Goal: Obtain resource: Obtain resource

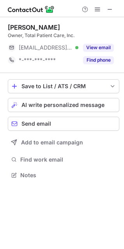
scroll to position [4, 4]
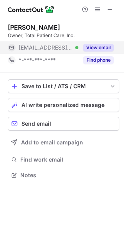
click at [86, 50] on button "View email" at bounding box center [98, 48] width 31 height 8
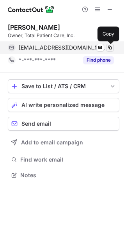
click at [109, 49] on span at bounding box center [110, 48] width 6 height 6
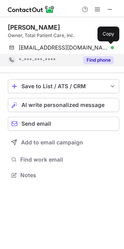
click at [100, 63] on button "Find phone" at bounding box center [98, 60] width 31 height 8
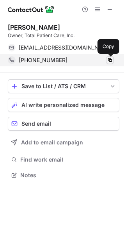
click at [108, 61] on span at bounding box center [110, 60] width 6 height 6
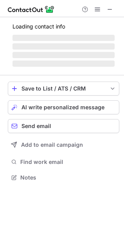
scroll to position [194, 124]
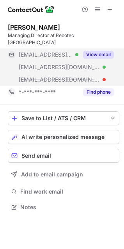
click at [93, 51] on button "View email" at bounding box center [98, 55] width 31 height 8
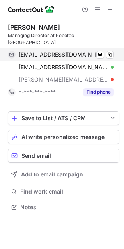
click at [114, 48] on div "skozak@tpg.com.au Verified Send email Copy" at bounding box center [61, 54] width 106 height 12
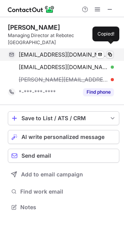
click at [111, 52] on span at bounding box center [110, 55] width 6 height 6
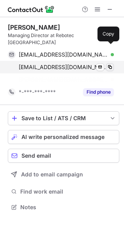
scroll to position [182, 124]
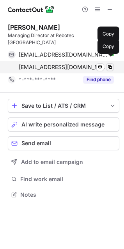
click at [109, 64] on span at bounding box center [110, 67] width 6 height 6
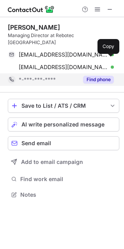
click at [93, 76] on button "Find phone" at bounding box center [98, 80] width 31 height 8
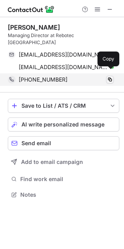
click at [107, 77] on span at bounding box center [110, 80] width 6 height 6
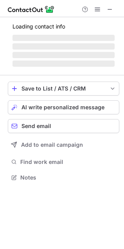
scroll to position [4, 4]
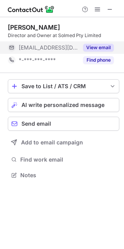
click at [105, 49] on button "View email" at bounding box center [98, 48] width 31 height 8
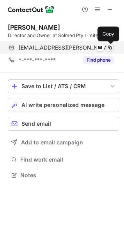
click at [109, 48] on span at bounding box center [110, 48] width 6 height 6
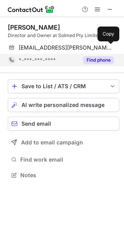
click at [100, 60] on button "Find phone" at bounding box center [98, 60] width 31 height 8
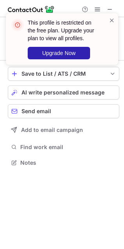
scroll to position [157, 124]
click at [115, 22] on span at bounding box center [112, 20] width 6 height 8
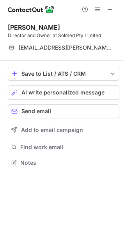
click at [109, 10] on div "This profile is restricted on the free plan. Upgrade your plan to view all prof…" at bounding box center [62, 41] width 125 height 73
click at [109, 8] on span at bounding box center [110, 9] width 6 height 6
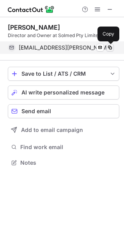
click at [110, 46] on span at bounding box center [110, 48] width 6 height 6
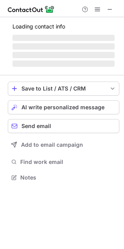
scroll to position [176, 124]
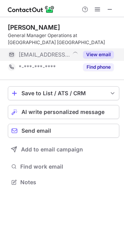
click at [96, 53] on button "View email" at bounding box center [98, 55] width 31 height 8
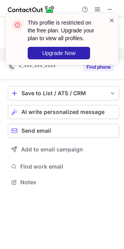
click at [109, 19] on span at bounding box center [112, 20] width 6 height 8
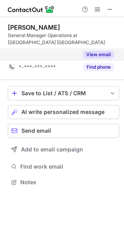
scroll to position [164, 124]
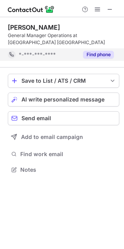
click at [96, 51] on button "Find phone" at bounding box center [98, 55] width 31 height 8
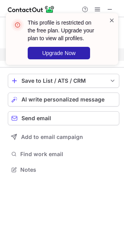
click at [109, 21] on span at bounding box center [112, 20] width 6 height 8
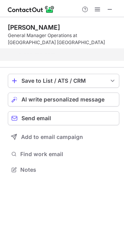
scroll to position [151, 124]
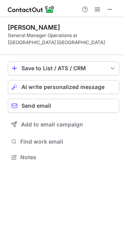
click at [107, 8] on button at bounding box center [109, 9] width 9 height 9
drag, startPoint x: 111, startPoint y: 10, endPoint x: 77, endPoint y: 11, distance: 33.6
click at [111, 10] on span at bounding box center [110, 9] width 6 height 6
click at [109, 12] on span at bounding box center [110, 9] width 6 height 6
click at [109, 11] on span at bounding box center [110, 9] width 6 height 6
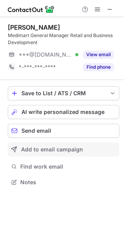
scroll to position [176, 124]
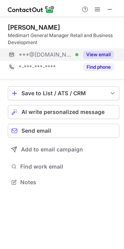
click at [107, 52] on button "View email" at bounding box center [98, 55] width 31 height 8
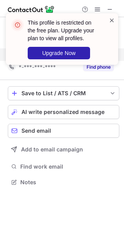
click at [110, 20] on span at bounding box center [112, 20] width 6 height 8
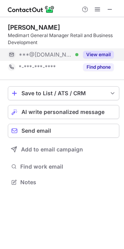
click at [96, 66] on div "This profile is restricted on the free plan. Upgrade your plan to view all prof…" at bounding box center [62, 124] width 124 height 249
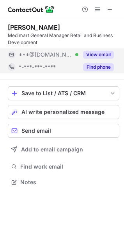
click at [97, 69] on button "Find phone" at bounding box center [98, 67] width 31 height 8
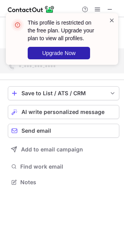
click at [112, 21] on span at bounding box center [112, 20] width 6 height 8
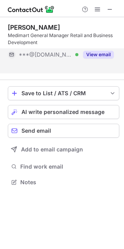
scroll to position [164, 124]
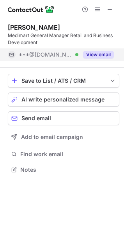
click at [108, 9] on div "This profile is restricted on the free plan. Upgrade your plan to view all prof…" at bounding box center [62, 13] width 125 height 16
click at [107, 10] on span at bounding box center [110, 9] width 6 height 6
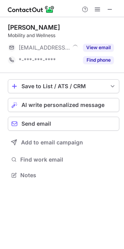
scroll to position [4, 4]
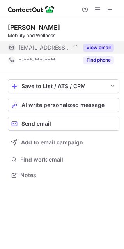
click at [94, 48] on button "View email" at bounding box center [98, 48] width 31 height 8
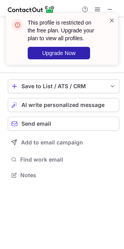
click at [110, 23] on span at bounding box center [112, 20] width 6 height 8
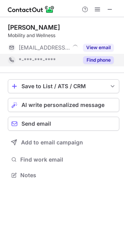
click at [90, 63] on button "Find phone" at bounding box center [98, 60] width 31 height 8
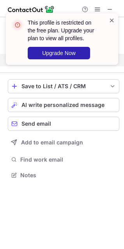
click at [110, 21] on span at bounding box center [112, 20] width 6 height 8
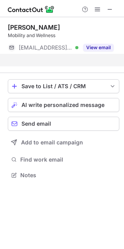
scroll to position [157, 124]
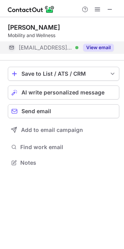
click at [97, 49] on button "View email" at bounding box center [98, 48] width 31 height 8
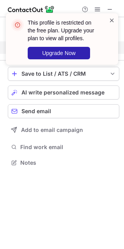
click at [112, 19] on span at bounding box center [112, 20] width 6 height 8
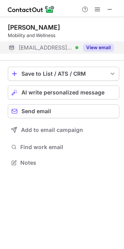
click at [109, 9] on div "This profile is restricted on the free plan. Upgrade your plan to view all prof…" at bounding box center [62, 13] width 125 height 16
click at [108, 10] on span at bounding box center [110, 9] width 6 height 6
